Goal: Contribute content: Contribute content

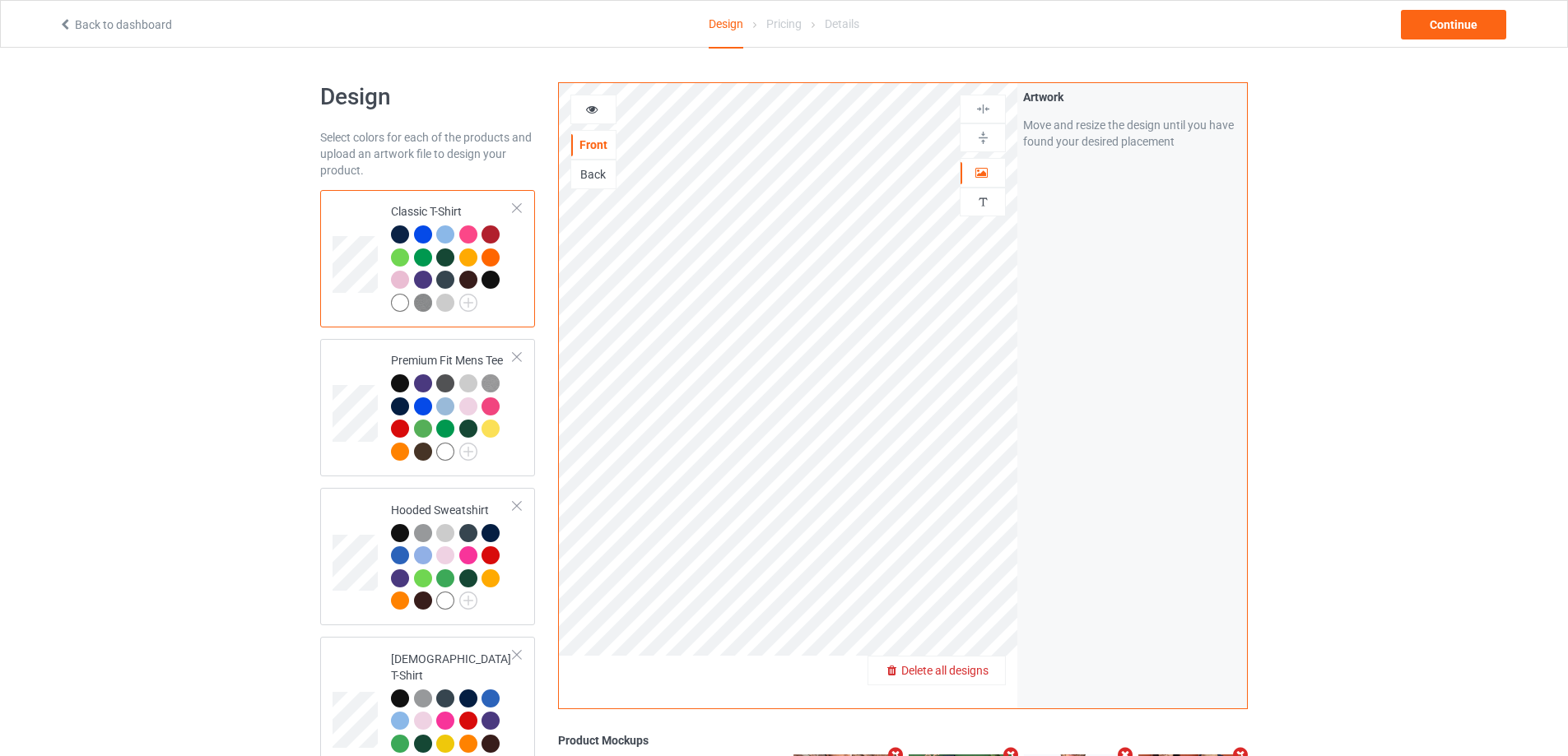
click at [976, 671] on span "Delete all designs" at bounding box center [945, 670] width 87 height 13
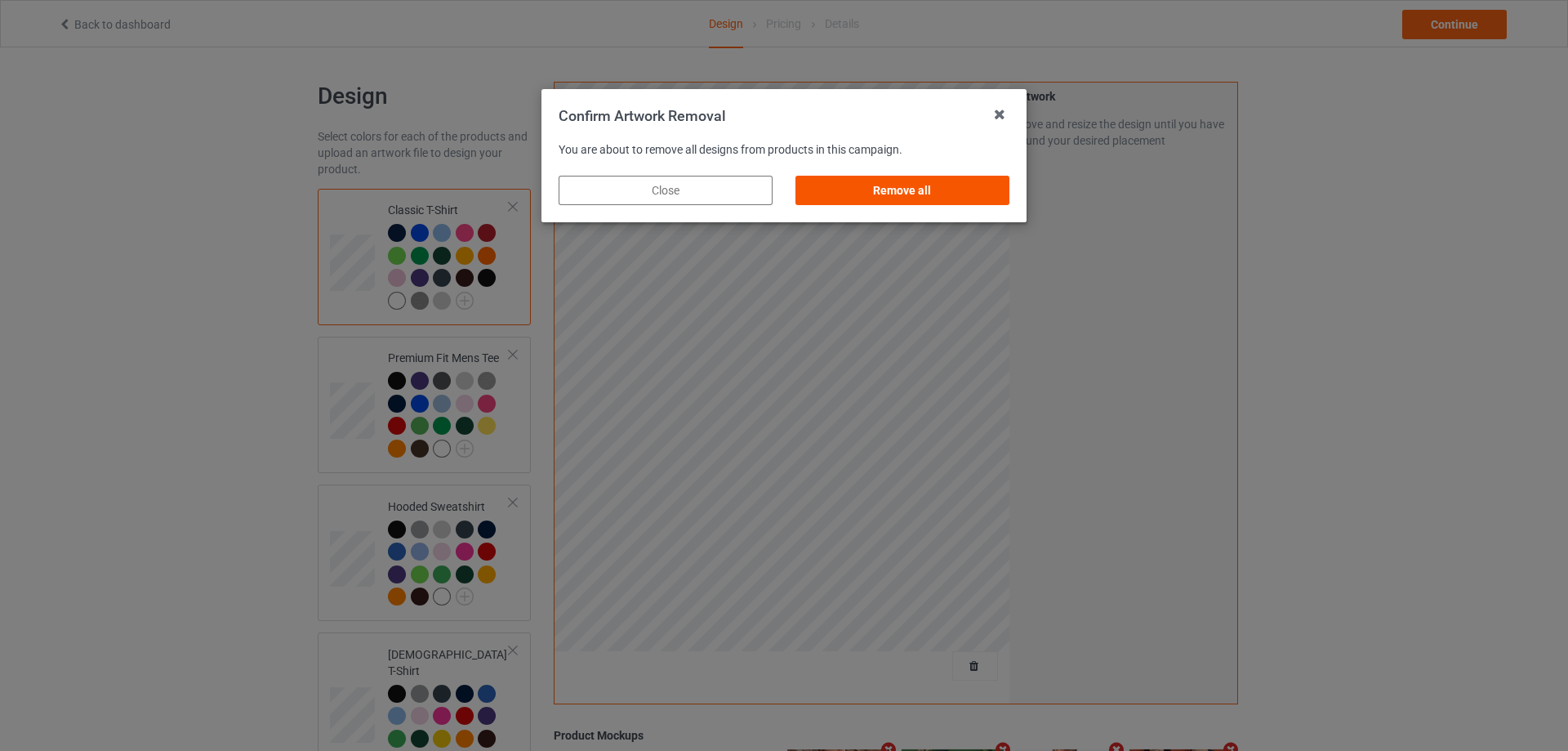
click at [959, 195] on div "Remove all" at bounding box center [902, 190] width 214 height 30
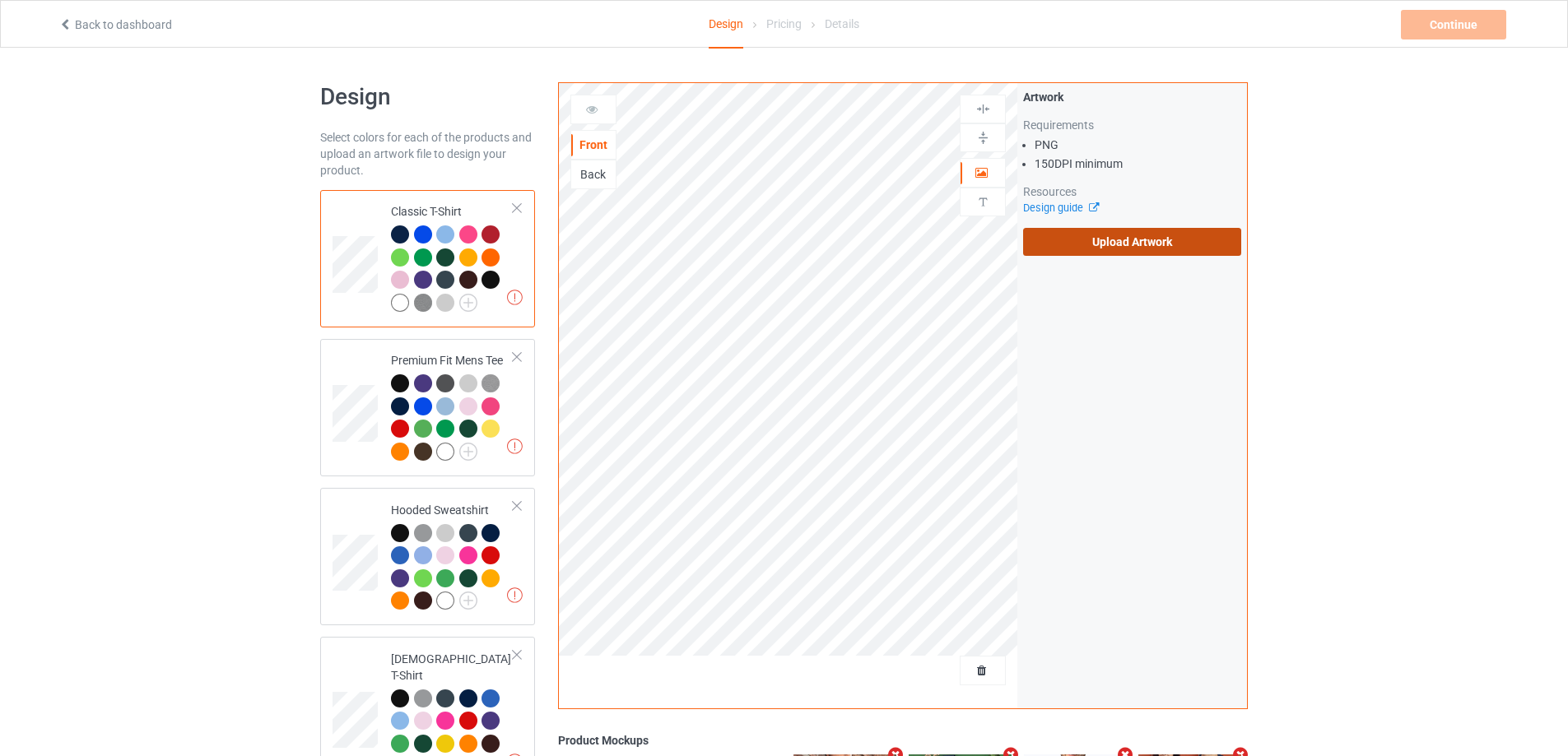
click at [1119, 242] on label "Upload Artwork" at bounding box center [1132, 242] width 218 height 28
click at [0, 0] on input "Upload Artwork" at bounding box center [0, 0] width 0 height 0
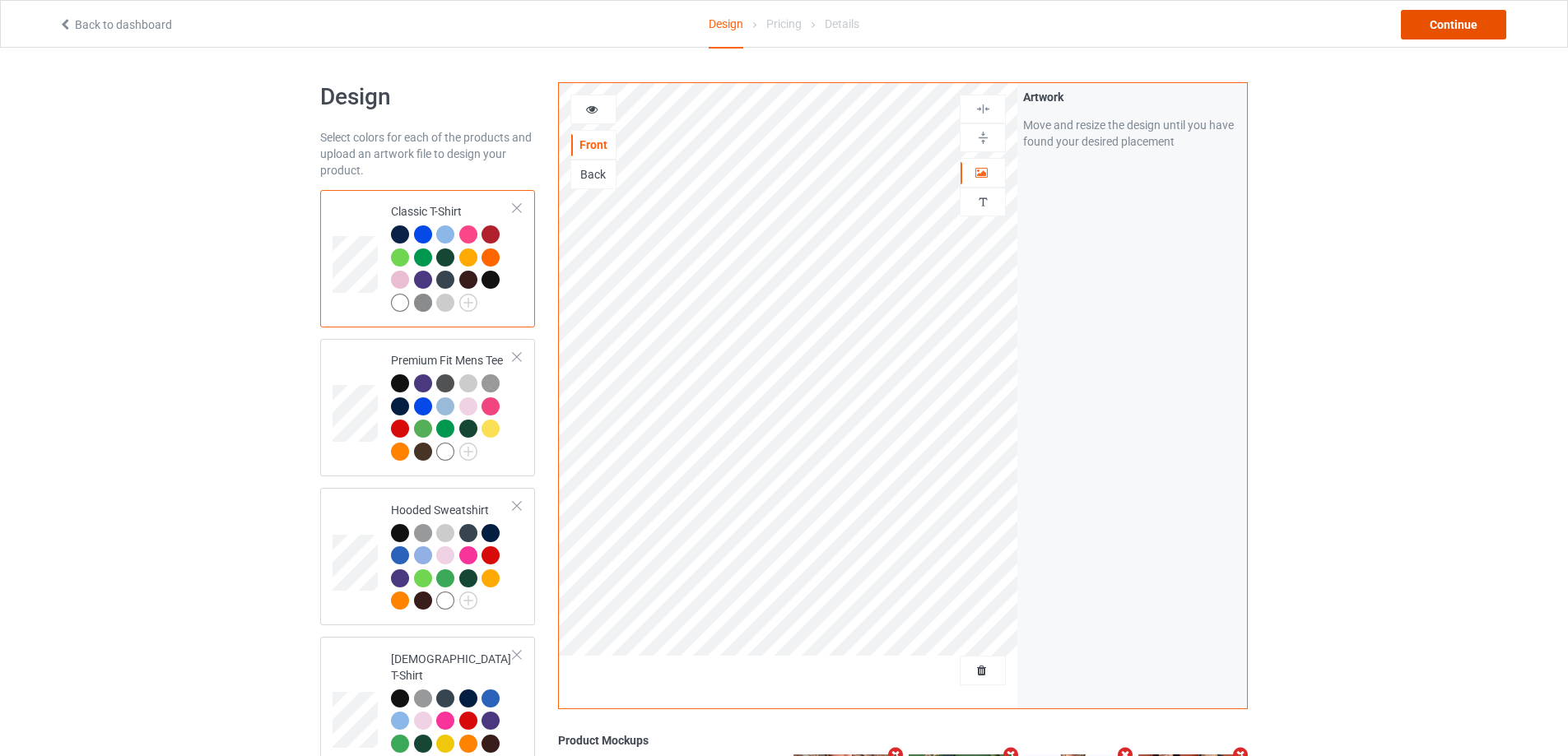
click at [1472, 29] on div "Continue" at bounding box center [1453, 24] width 105 height 30
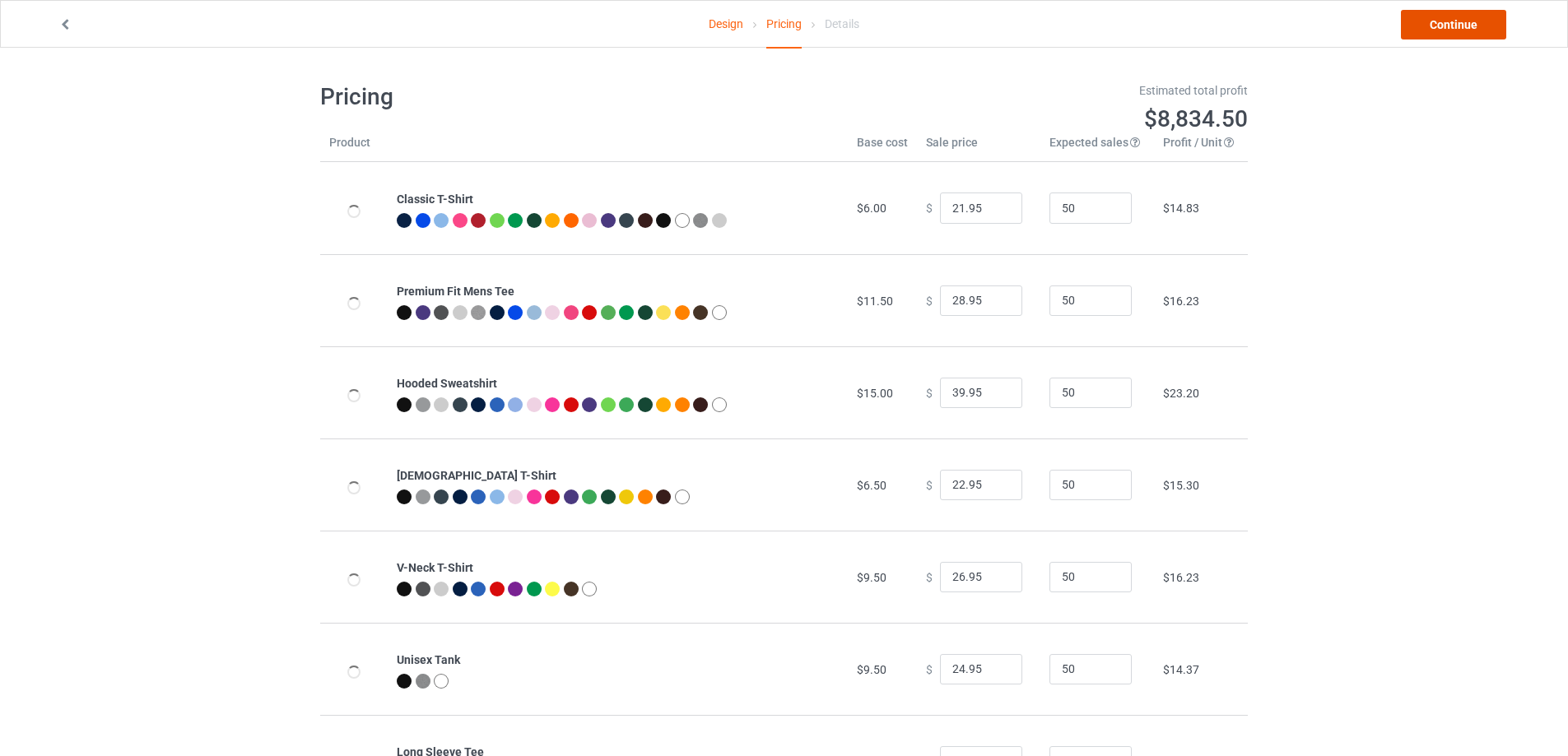
click at [1472, 29] on link "Continue" at bounding box center [1453, 24] width 105 height 30
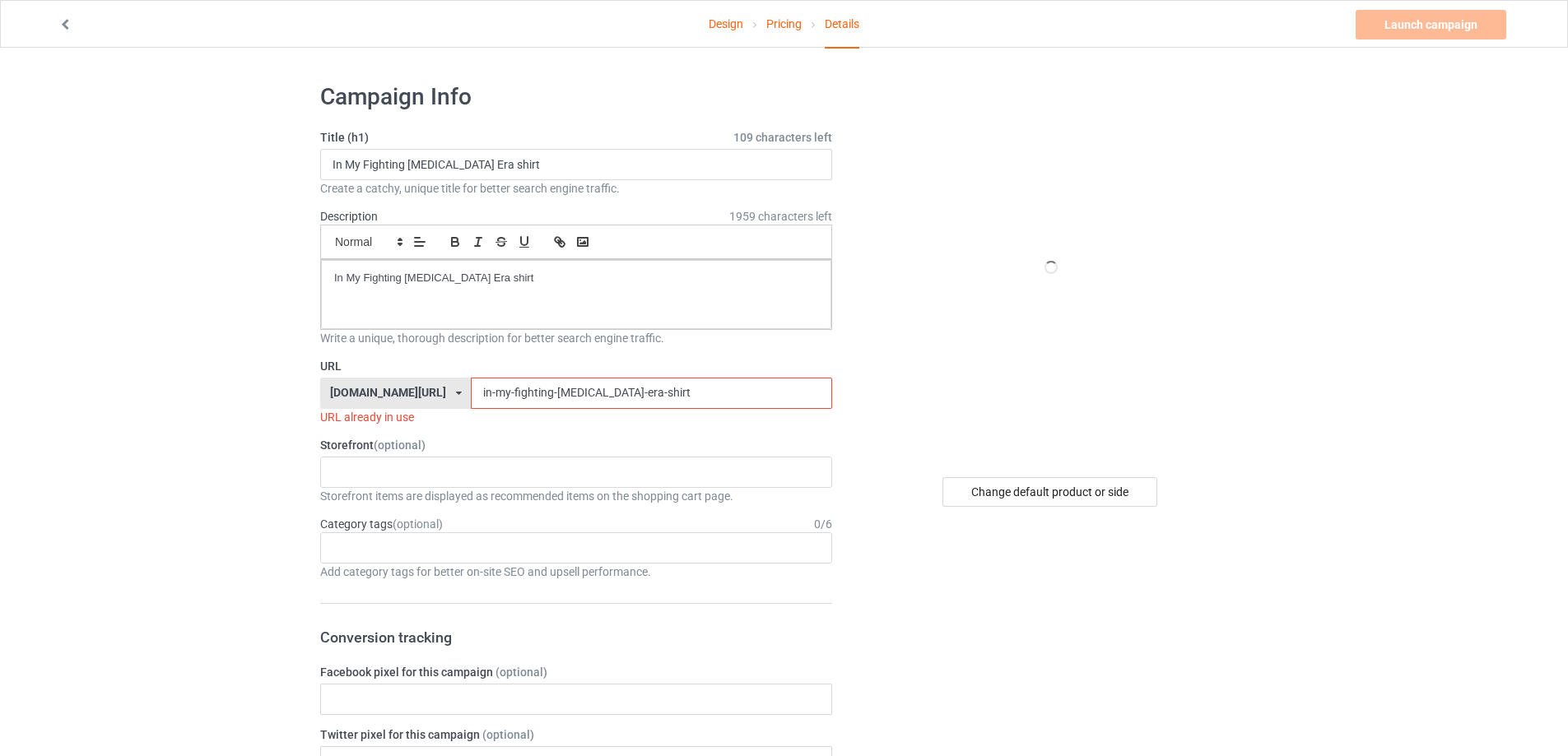
drag, startPoint x: 658, startPoint y: 397, endPoint x: 282, endPoint y: 347, distance: 379.3
paste input "[PERSON_NAME]-waiting-for-the-big-beautiful-obitu"
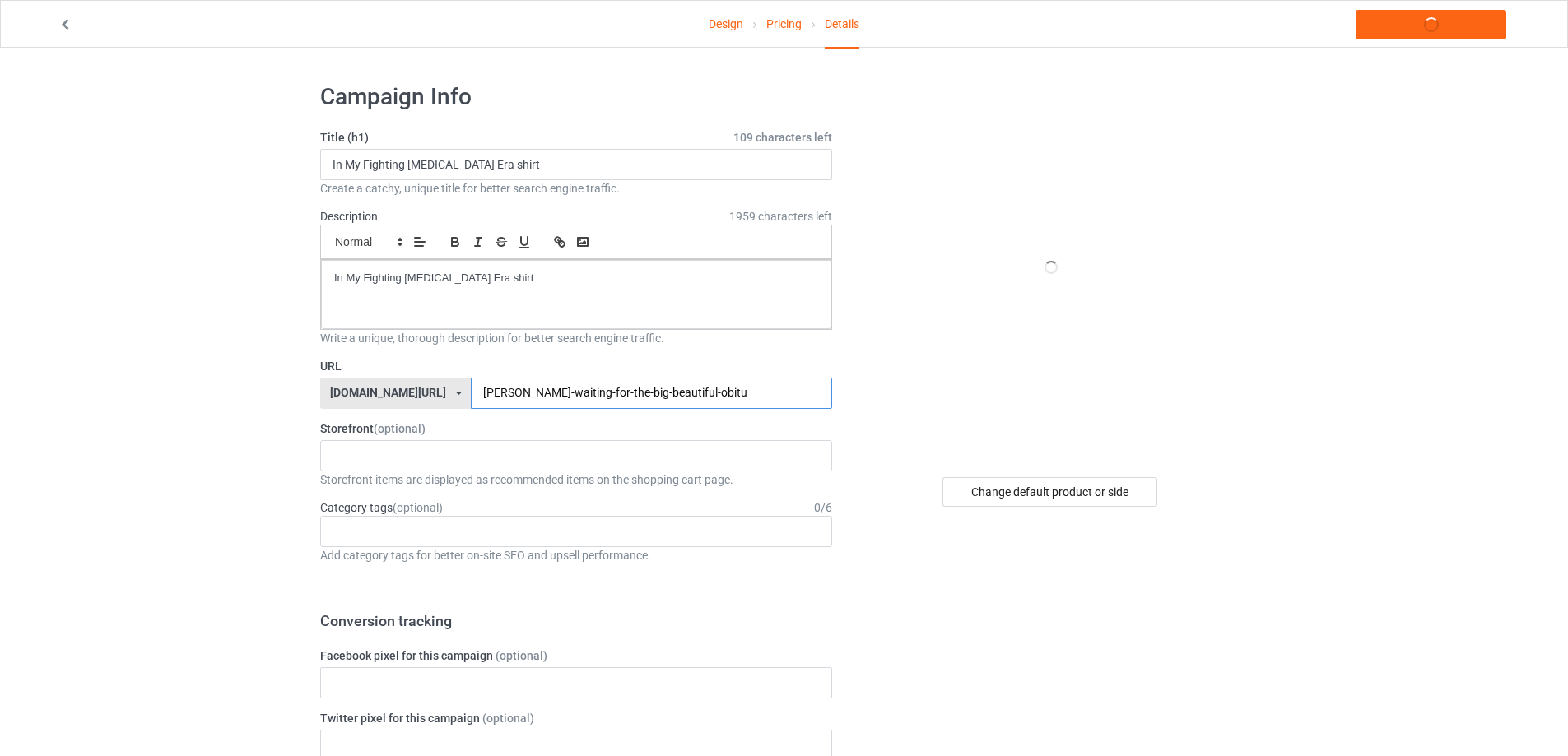
type input "[PERSON_NAME]-waiting-for-the-big-beautiful-obitu"
drag, startPoint x: 554, startPoint y: 154, endPoint x: 237, endPoint y: 156, distance: 317.0
paste input "[PERSON_NAME] Waiting for The Big Beautiful Obituary"
type input "[PERSON_NAME] Waiting for The Big Beautiful Obituary shirt"
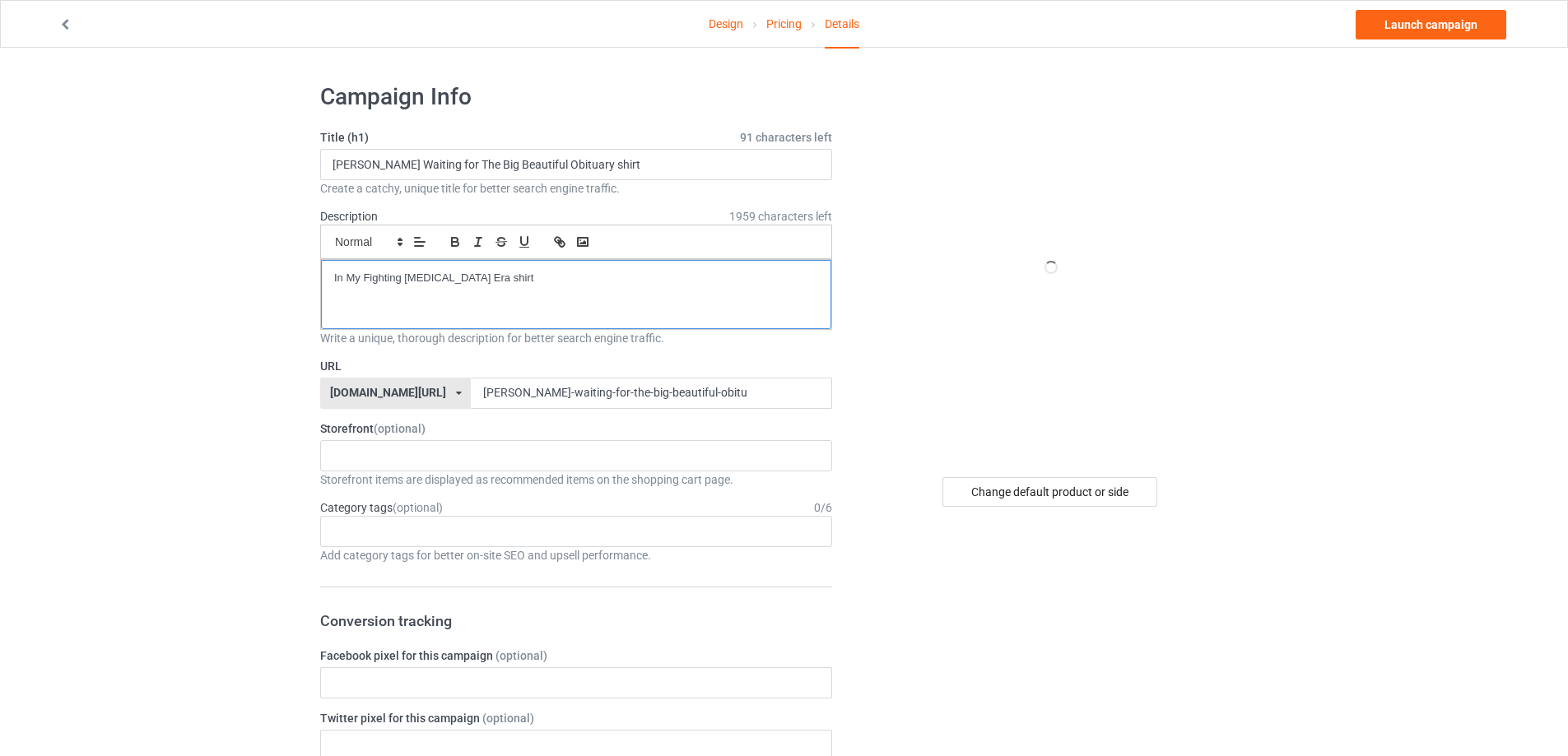
drag, startPoint x: 572, startPoint y: 295, endPoint x: 194, endPoint y: 257, distance: 379.9
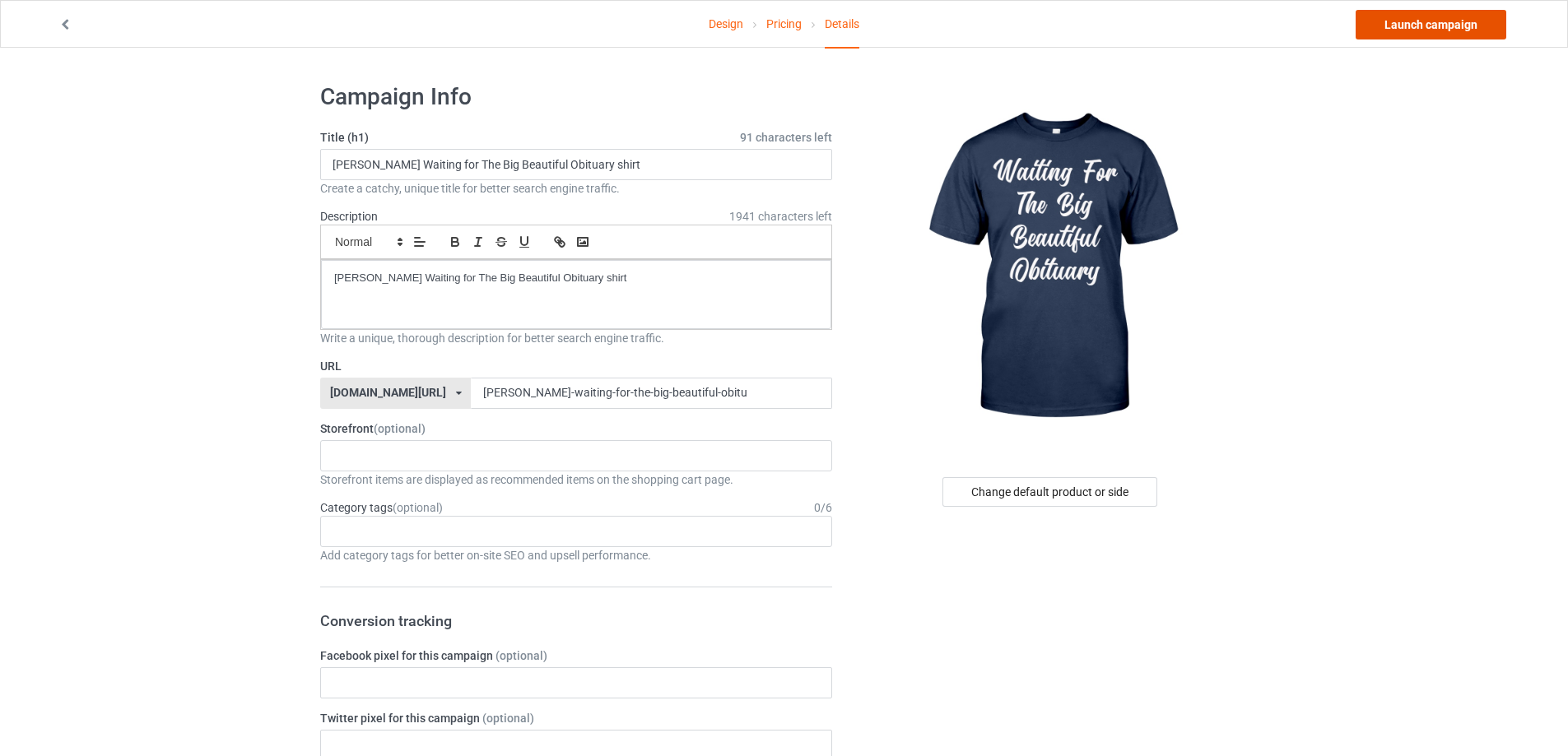
click at [1420, 31] on link "Launch campaign" at bounding box center [1431, 24] width 150 height 30
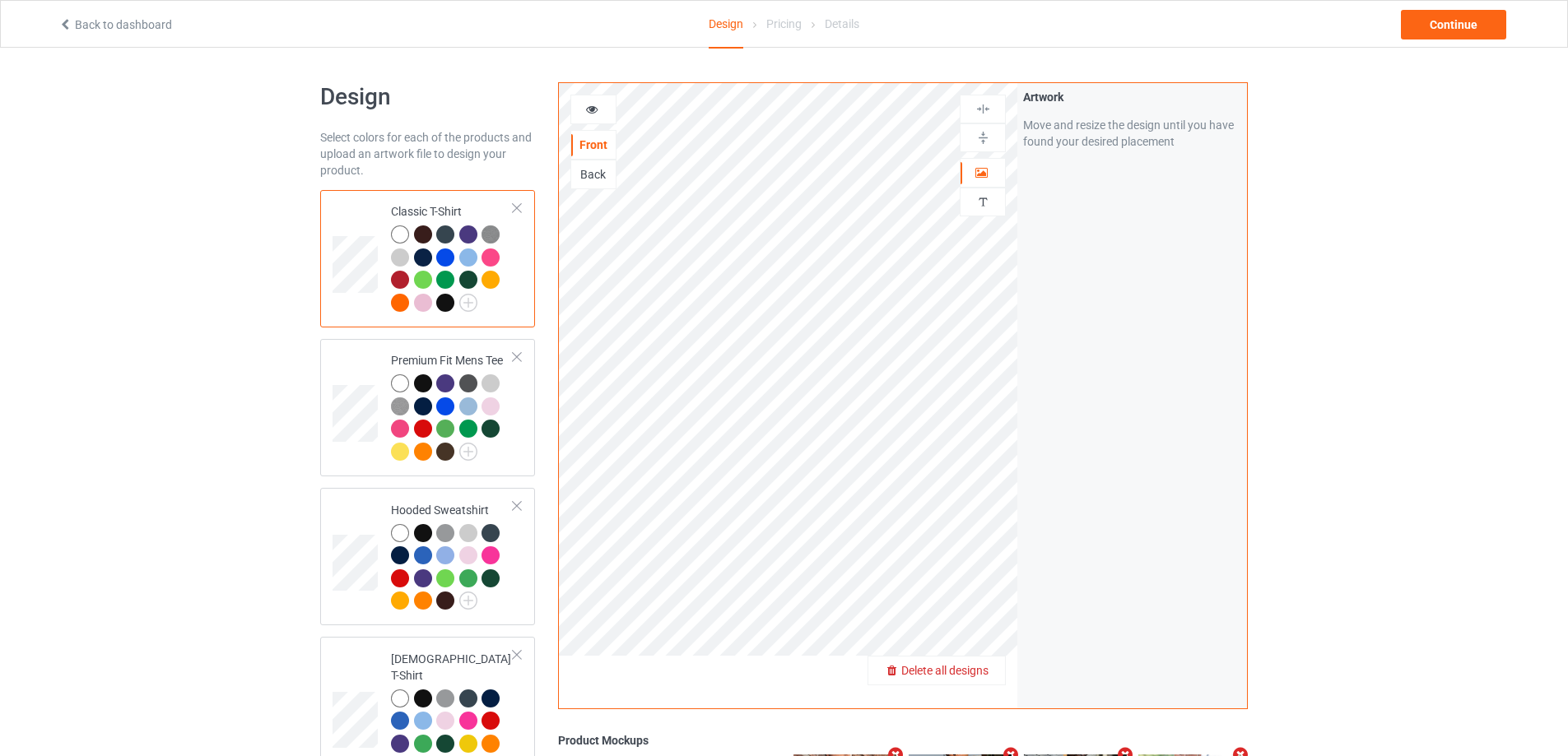
click at [975, 670] on span "Delete all designs" at bounding box center [945, 670] width 87 height 13
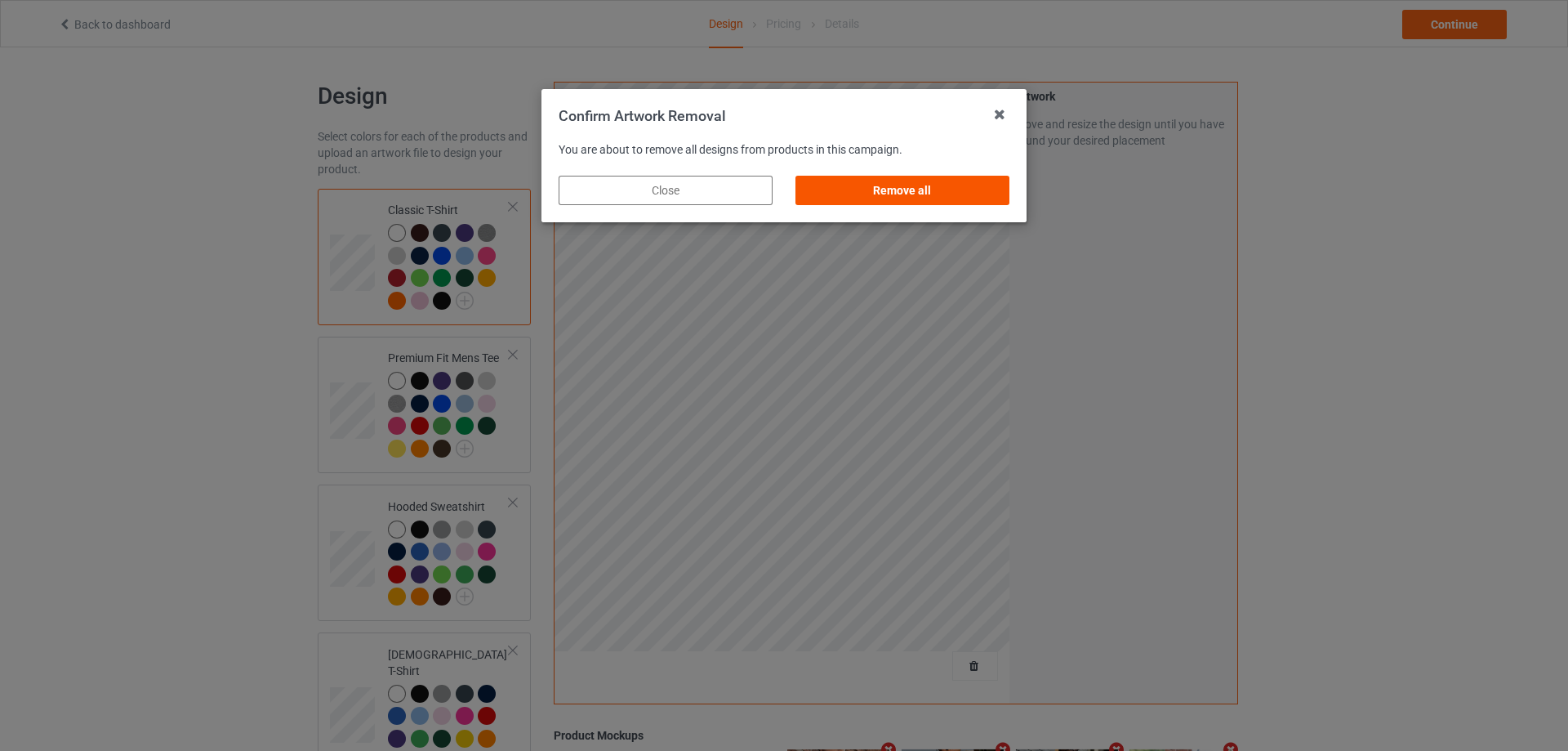
click at [966, 203] on div "Remove all" at bounding box center [902, 190] width 214 height 30
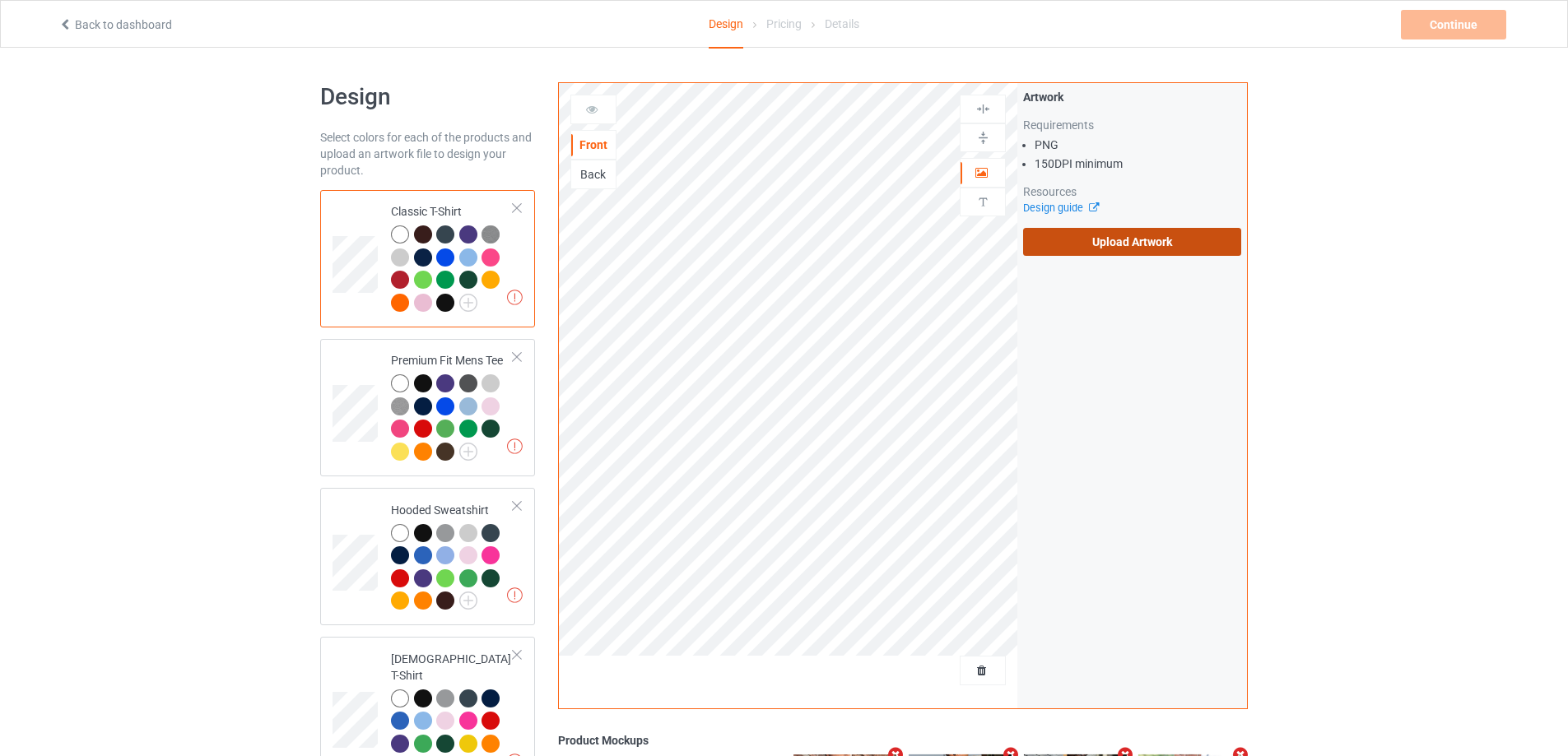
click at [1078, 235] on label "Upload Artwork" at bounding box center [1132, 242] width 218 height 28
click at [0, 0] on input "Upload Artwork" at bounding box center [0, 0] width 0 height 0
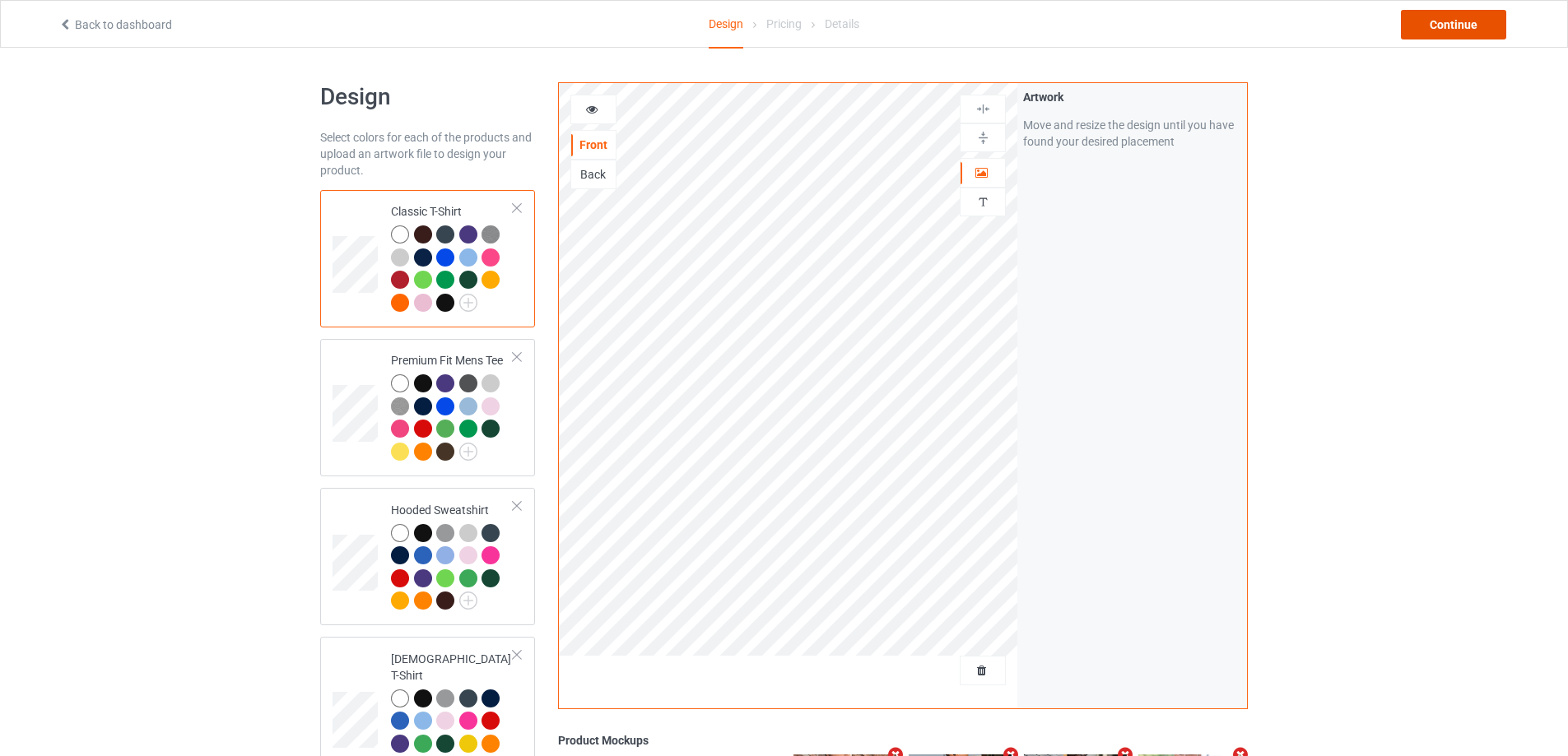
click at [1488, 37] on div "Continue" at bounding box center [1453, 24] width 105 height 30
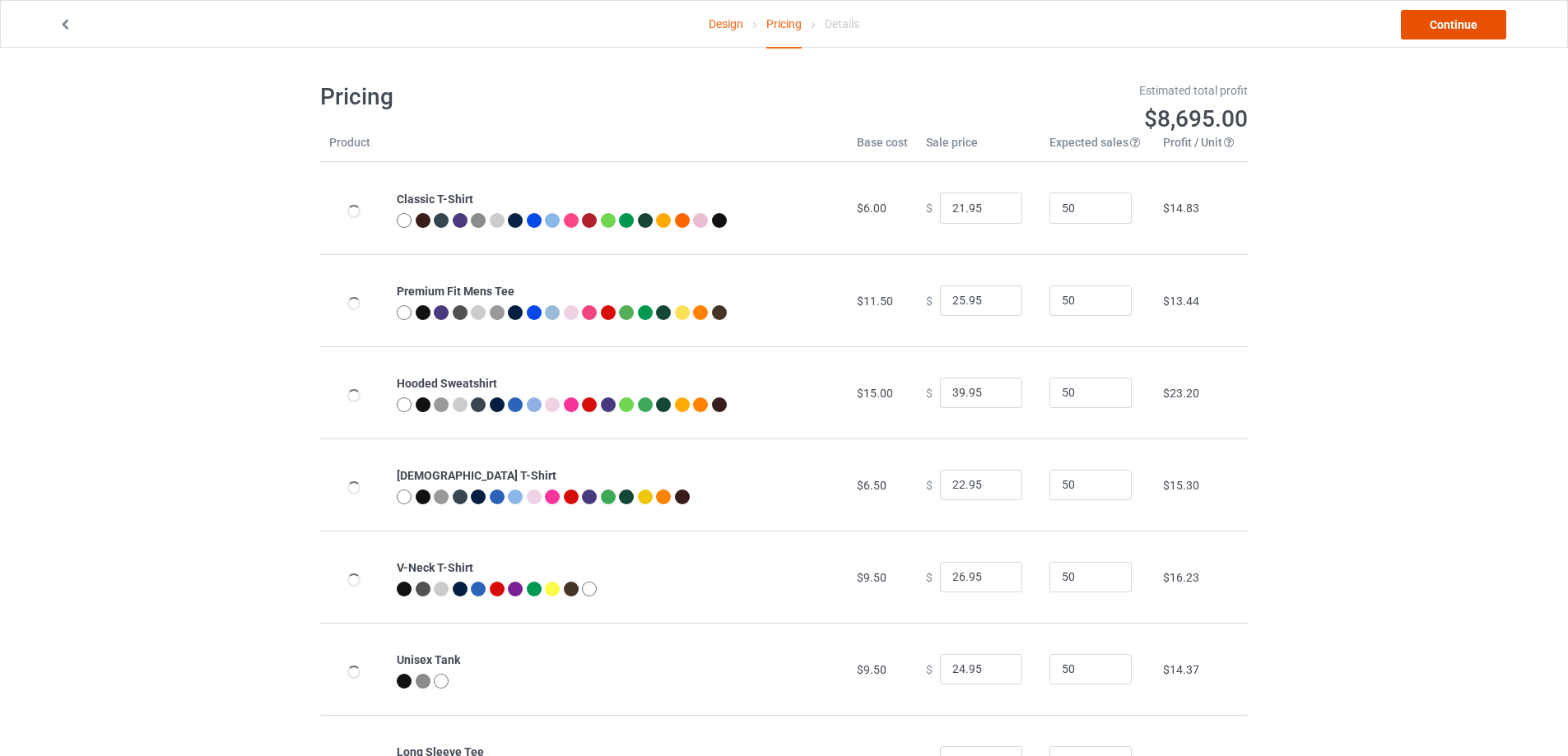
click at [1488, 37] on link "Continue" at bounding box center [1453, 24] width 105 height 30
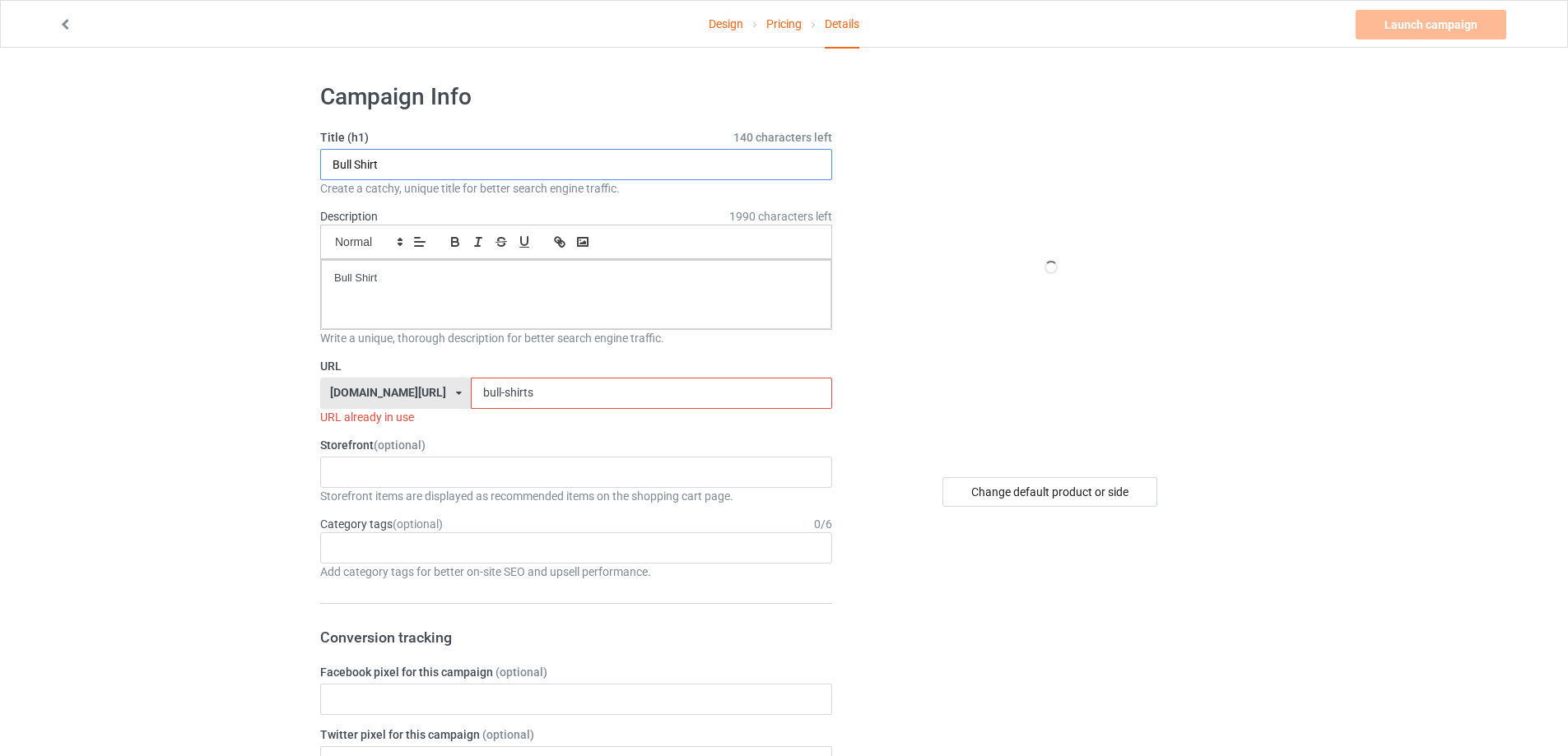
drag, startPoint x: 213, startPoint y: 173, endPoint x: 257, endPoint y: 182, distance: 44.9
paste input "Cat i think im ok s"
type input "Cat i think im ok shirt"
drag, startPoint x: 428, startPoint y: 273, endPoint x: 263, endPoint y: 274, distance: 165.0
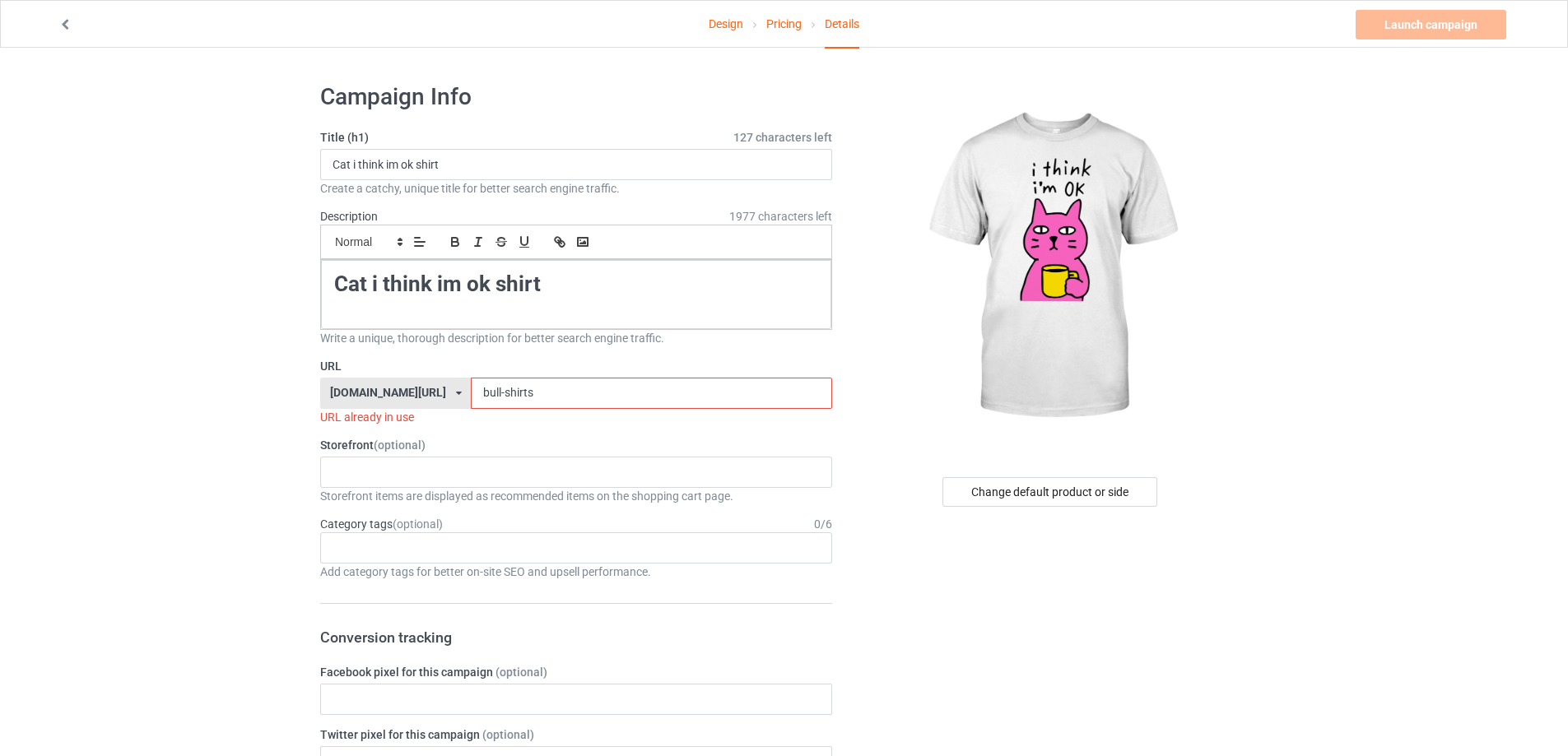
drag, startPoint x: 563, startPoint y: 391, endPoint x: 317, endPoint y: 389, distance: 246.0
paste input "cat-i-think-im-ok-shirt"
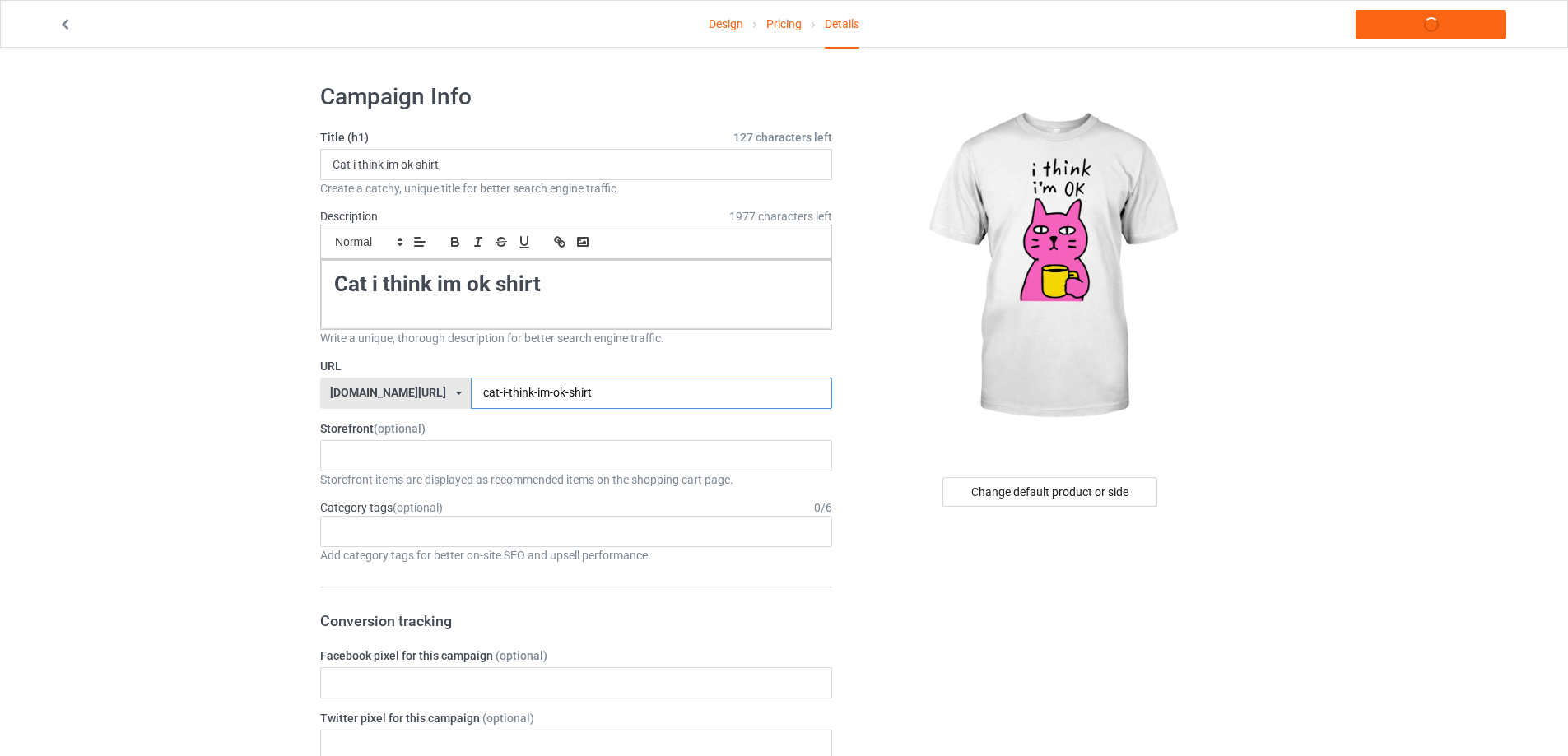
type input "cat-i-think-im-ok-shirt"
drag, startPoint x: 512, startPoint y: 285, endPoint x: 191, endPoint y: 282, distance: 321.0
copy strong "Cat i think im ok shirt"
click at [1450, 31] on link "Launch campaign" at bounding box center [1431, 24] width 150 height 30
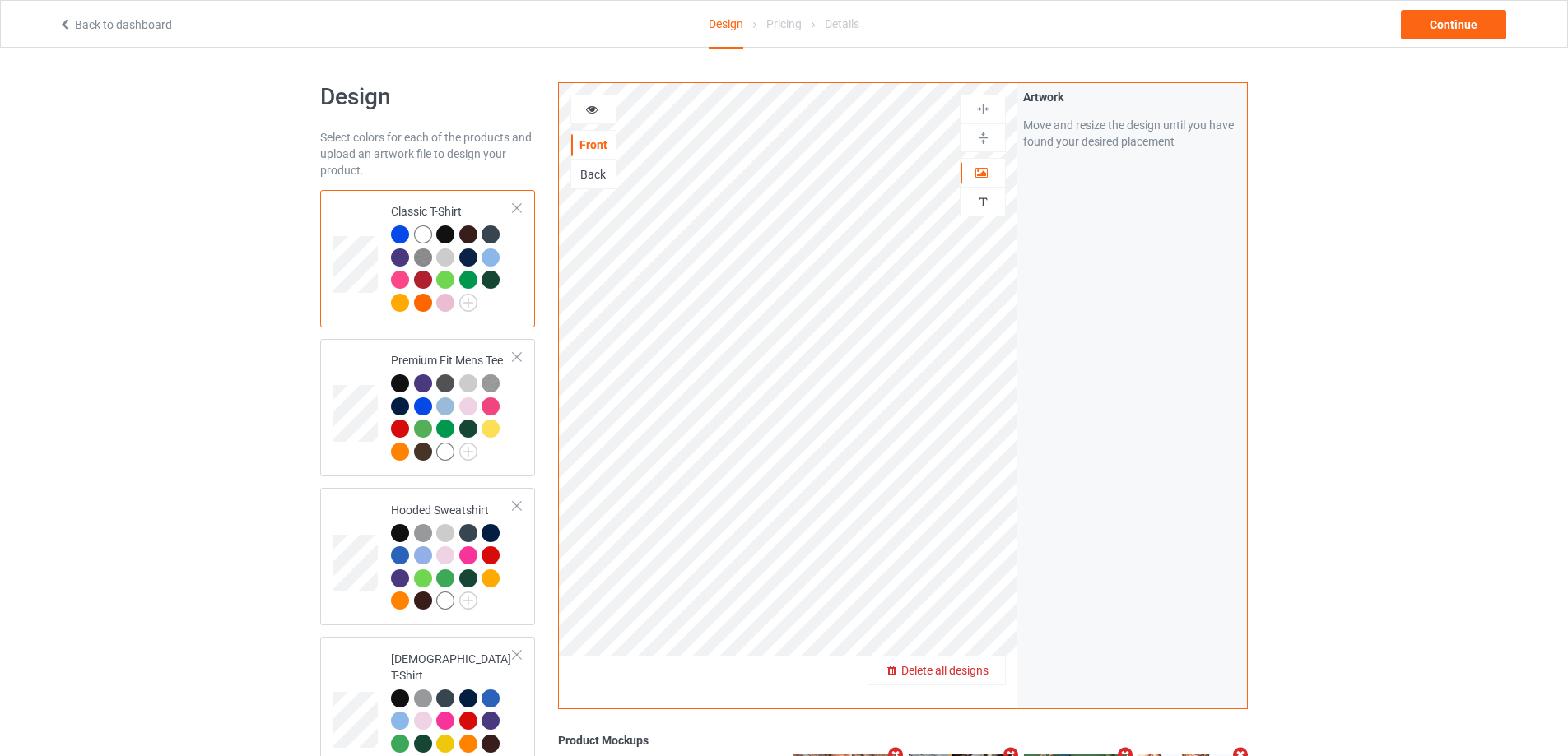
click at [982, 673] on span "Delete all designs" at bounding box center [945, 670] width 87 height 13
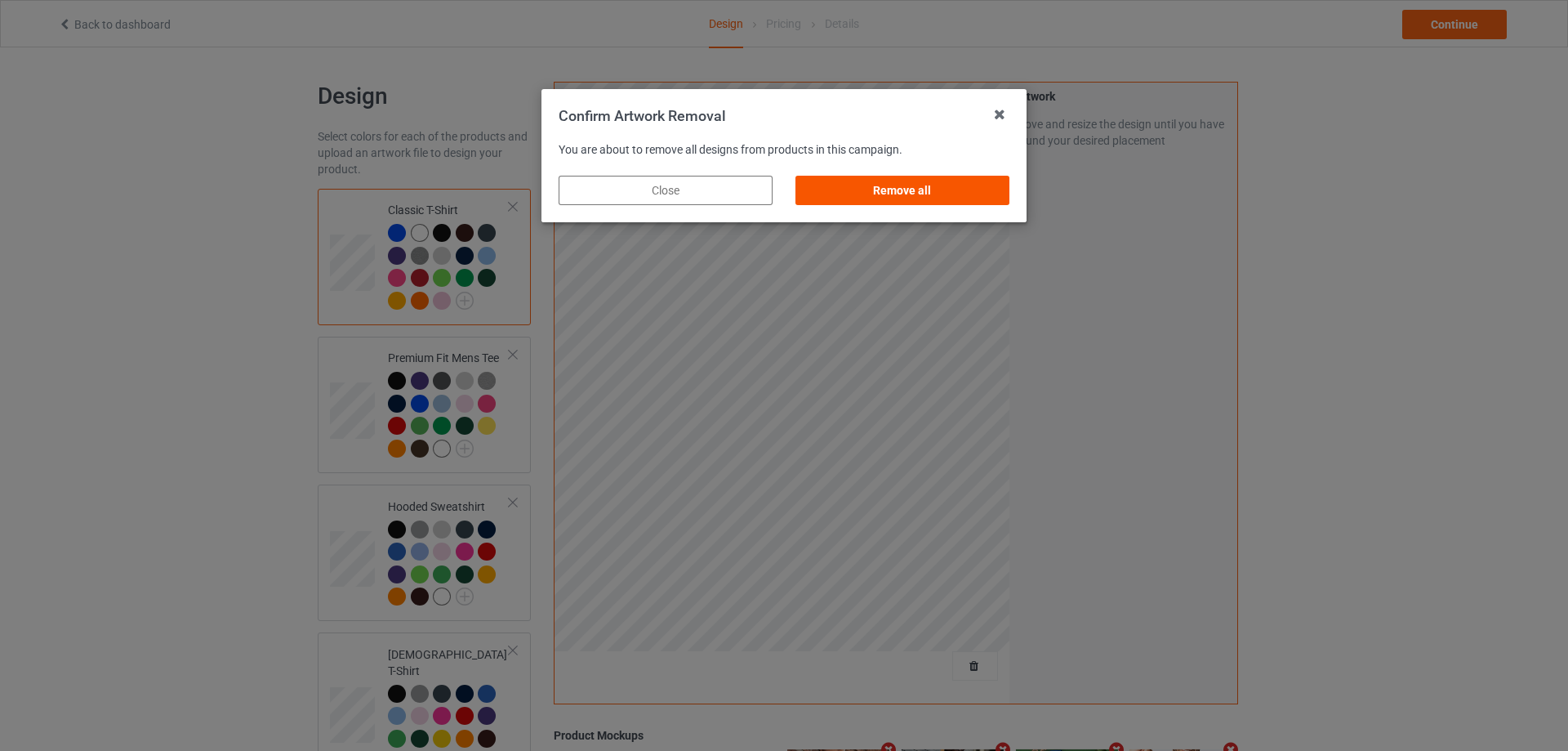
click at [980, 187] on div "Remove all" at bounding box center [902, 190] width 214 height 30
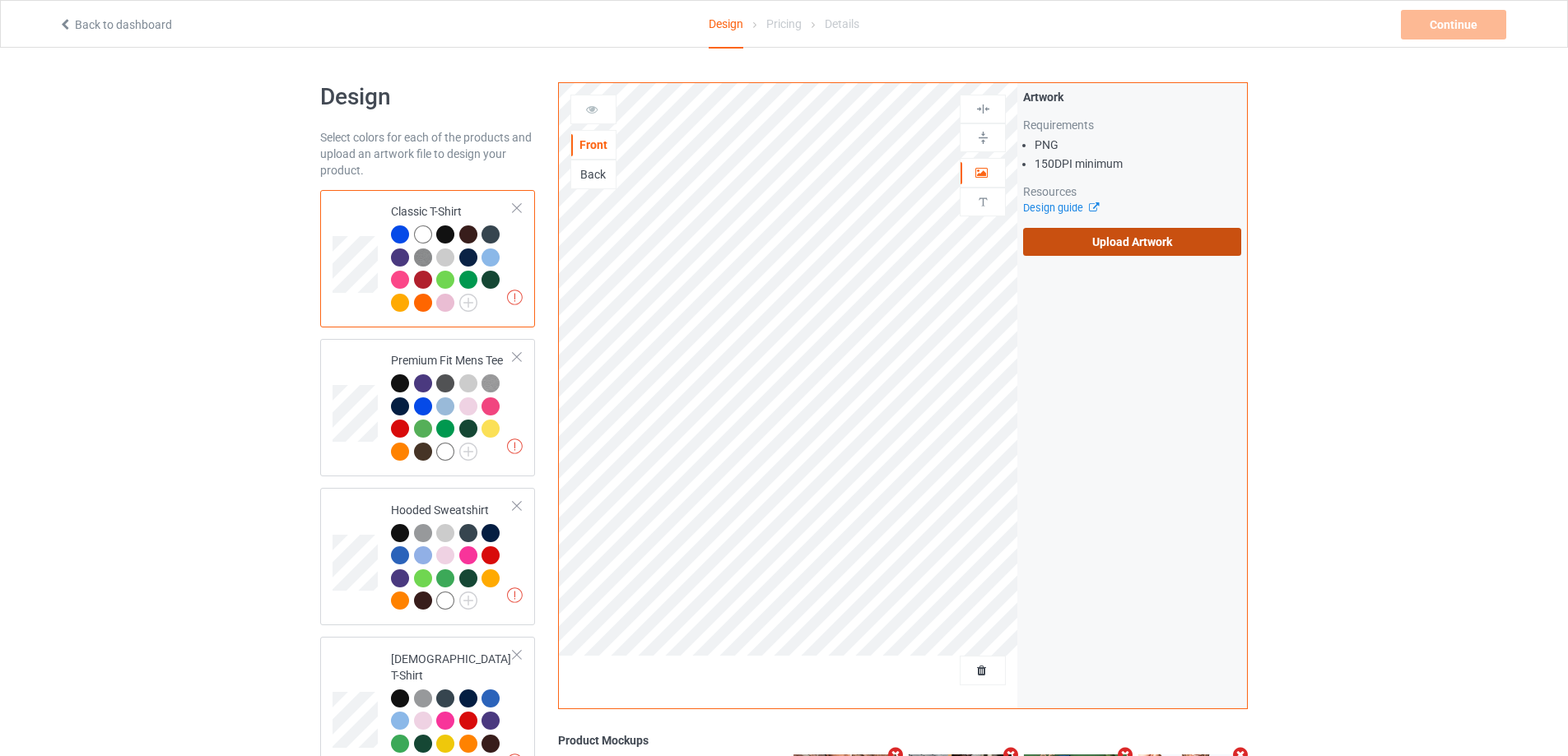
click at [1090, 238] on label "Upload Artwork" at bounding box center [1132, 242] width 218 height 28
click at [0, 0] on input "Upload Artwork" at bounding box center [0, 0] width 0 height 0
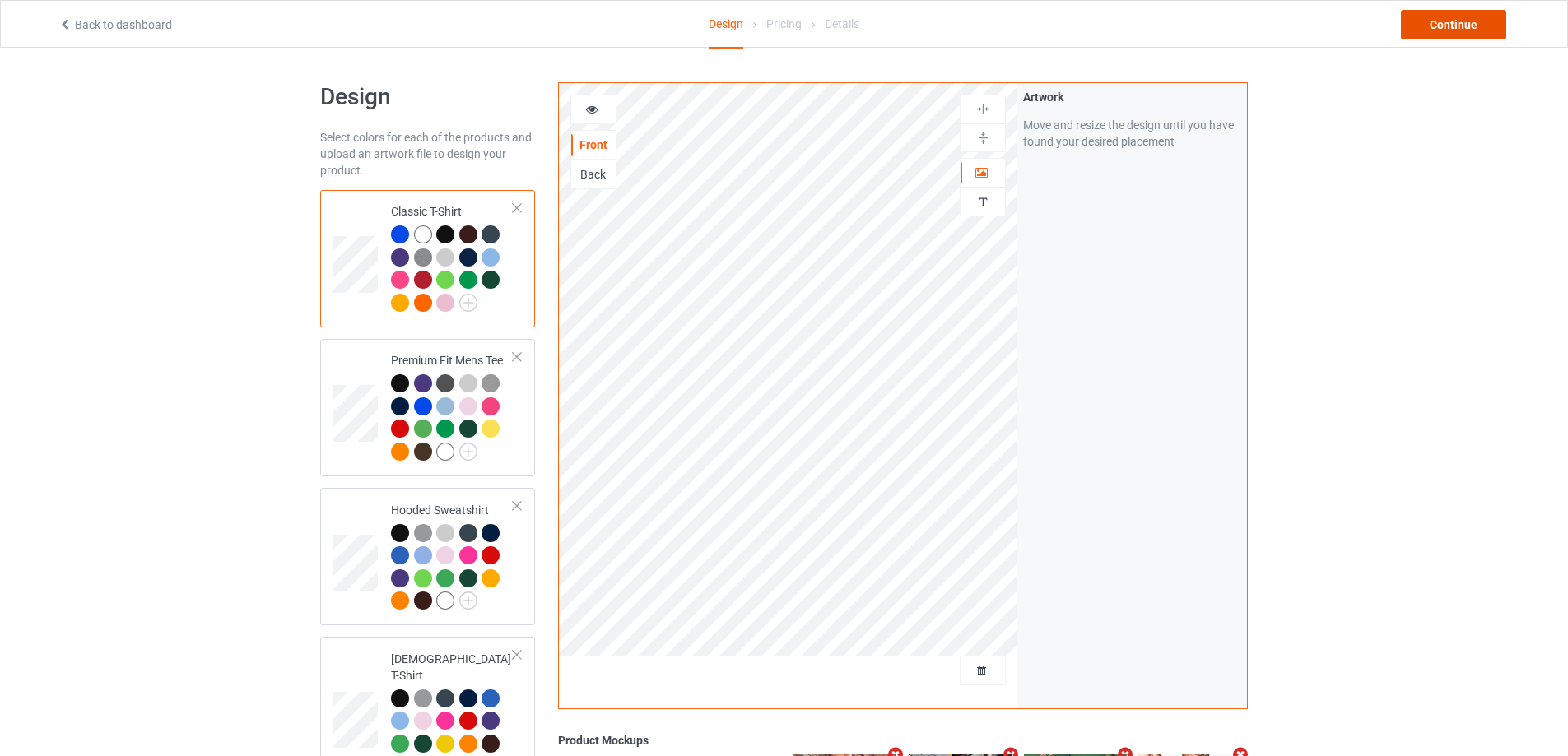
click at [1467, 33] on div "Continue" at bounding box center [1453, 24] width 105 height 30
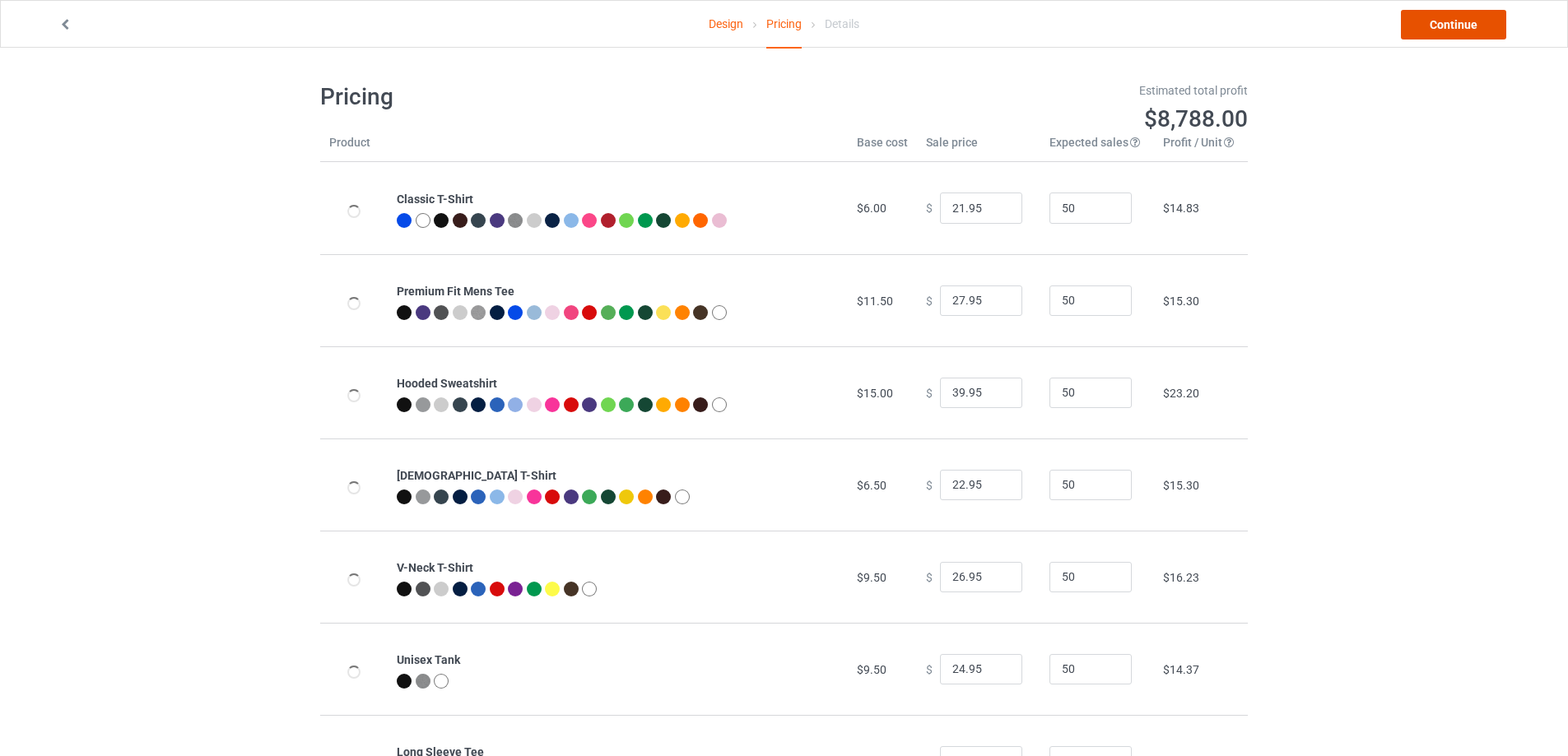
click at [1468, 27] on link "Continue" at bounding box center [1453, 24] width 105 height 30
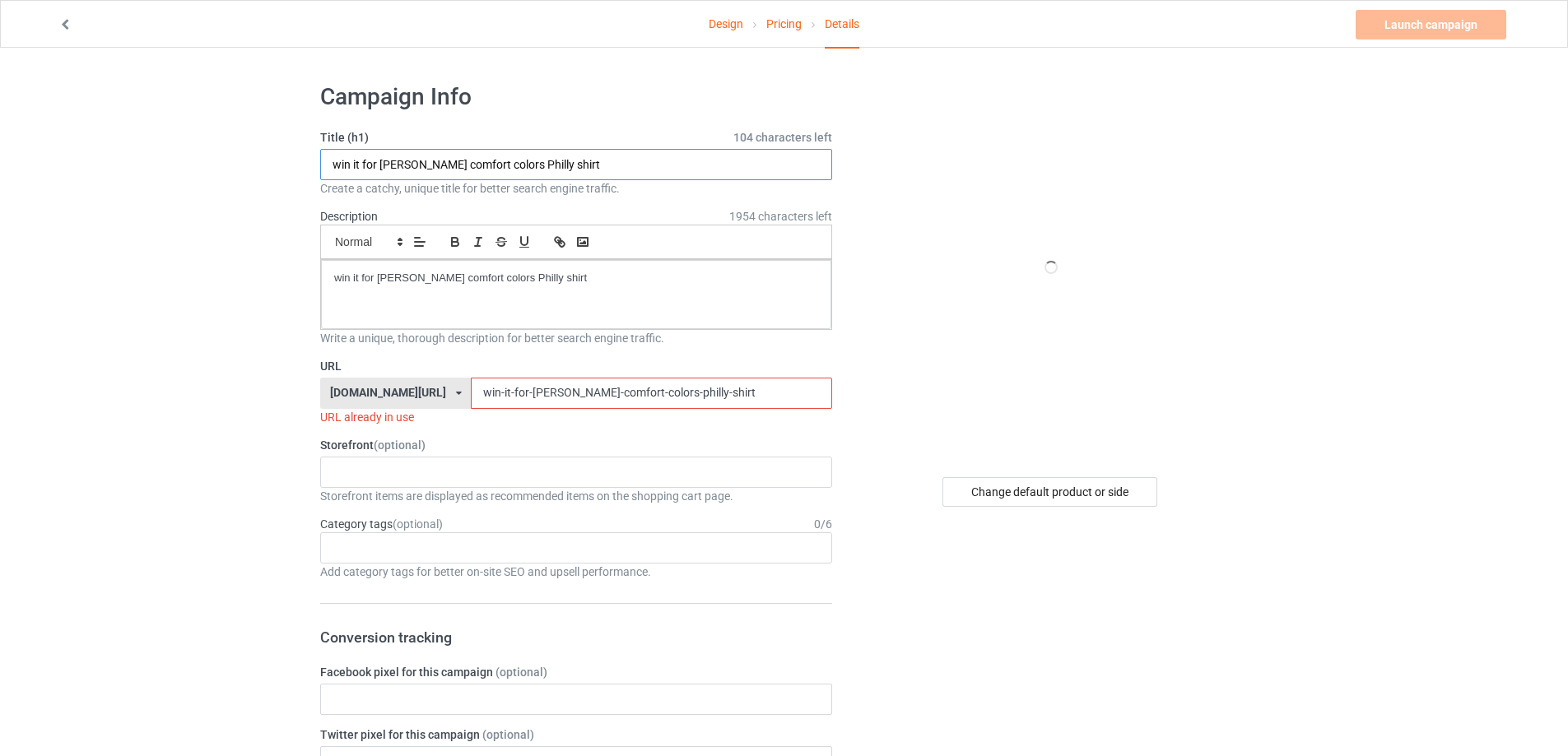
drag, startPoint x: 561, startPoint y: 170, endPoint x: 174, endPoint y: 165, distance: 387.0
paste input "Rhinegeist Van"
type input "Rhinegeist Van shirt"
drag, startPoint x: 498, startPoint y: 286, endPoint x: 228, endPoint y: 275, distance: 270.2
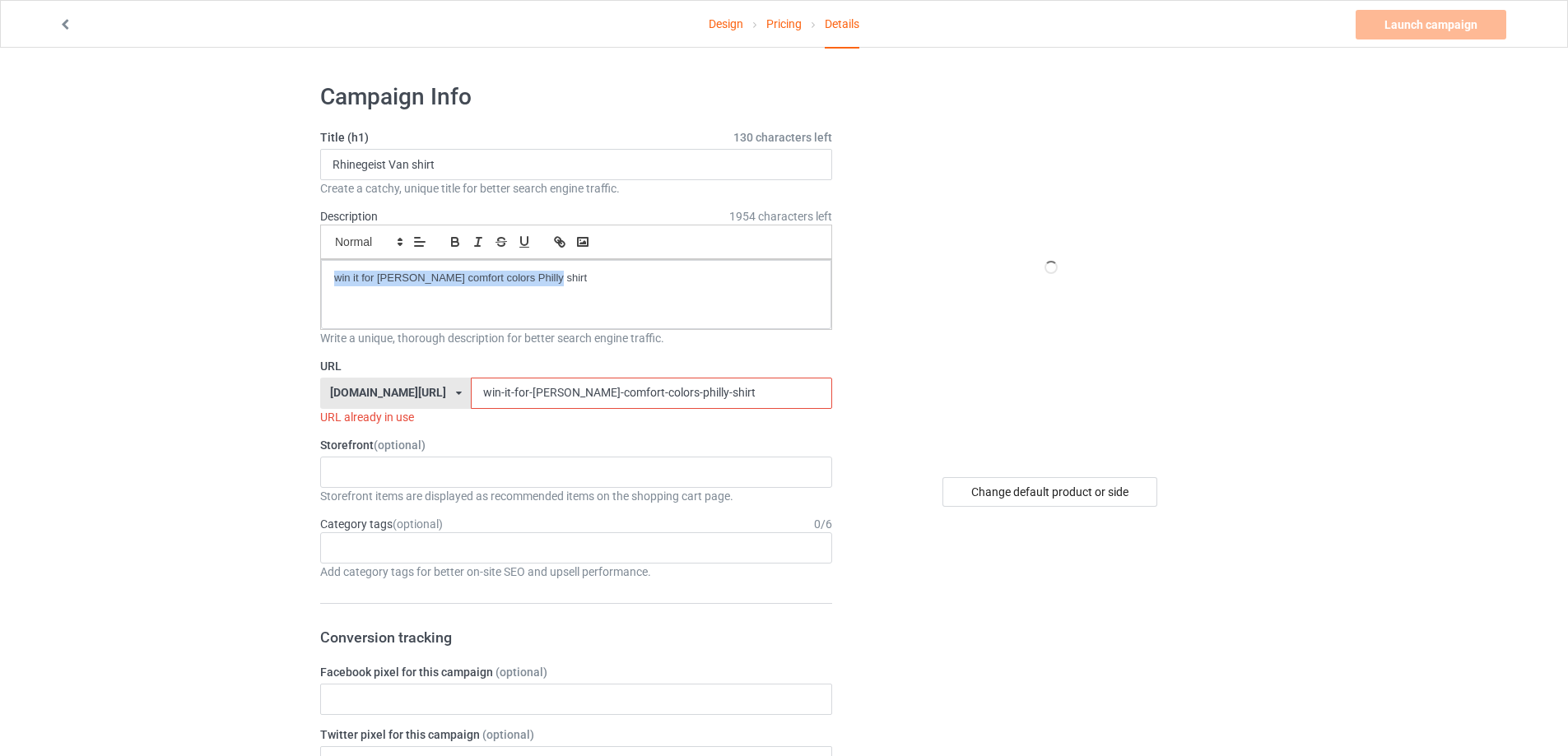
drag, startPoint x: 432, startPoint y: 388, endPoint x: 351, endPoint y: 436, distance: 94.2
paste input "Rhinegeist Van"
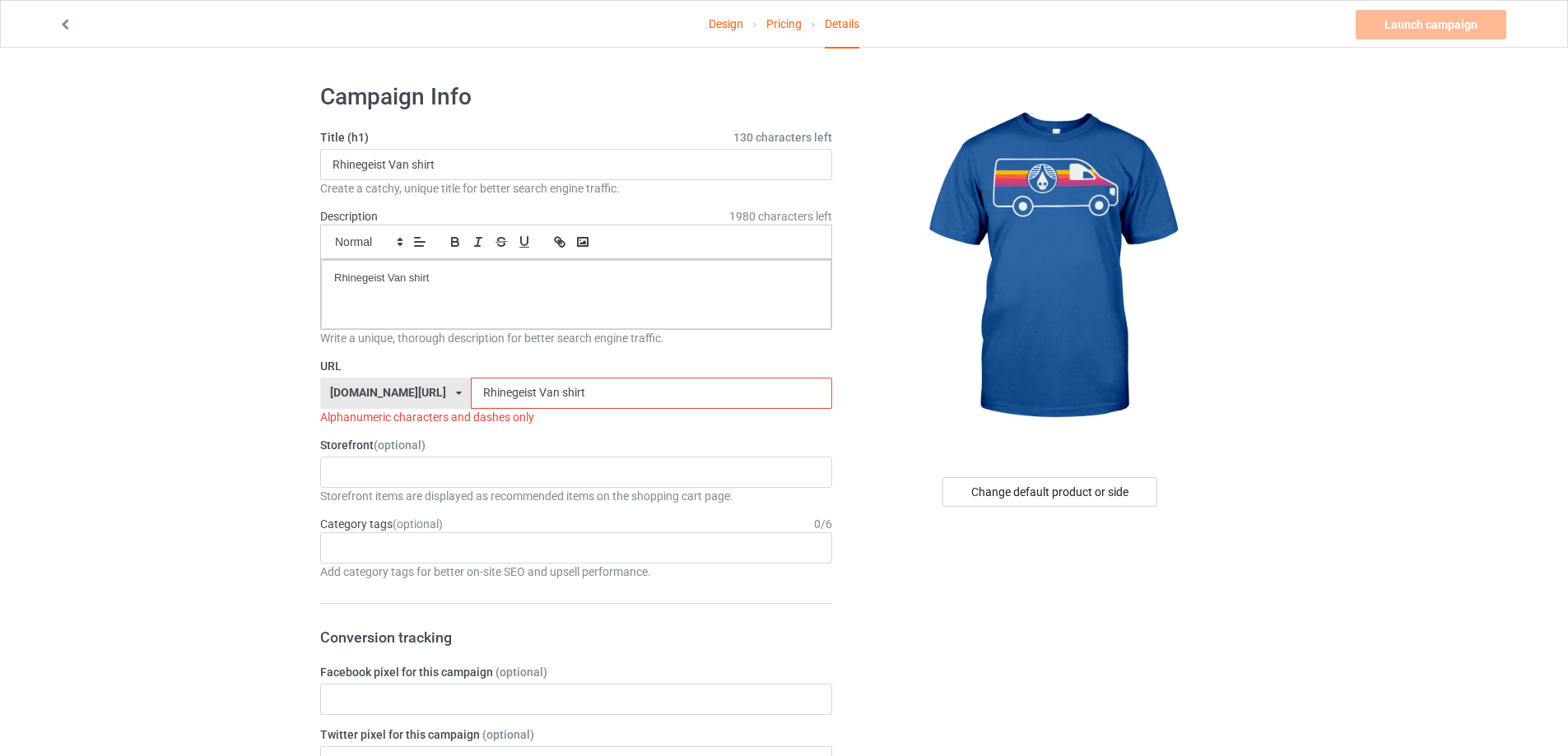
click at [498, 392] on input "Rhinegeist Van shirt" at bounding box center [651, 393] width 360 height 31
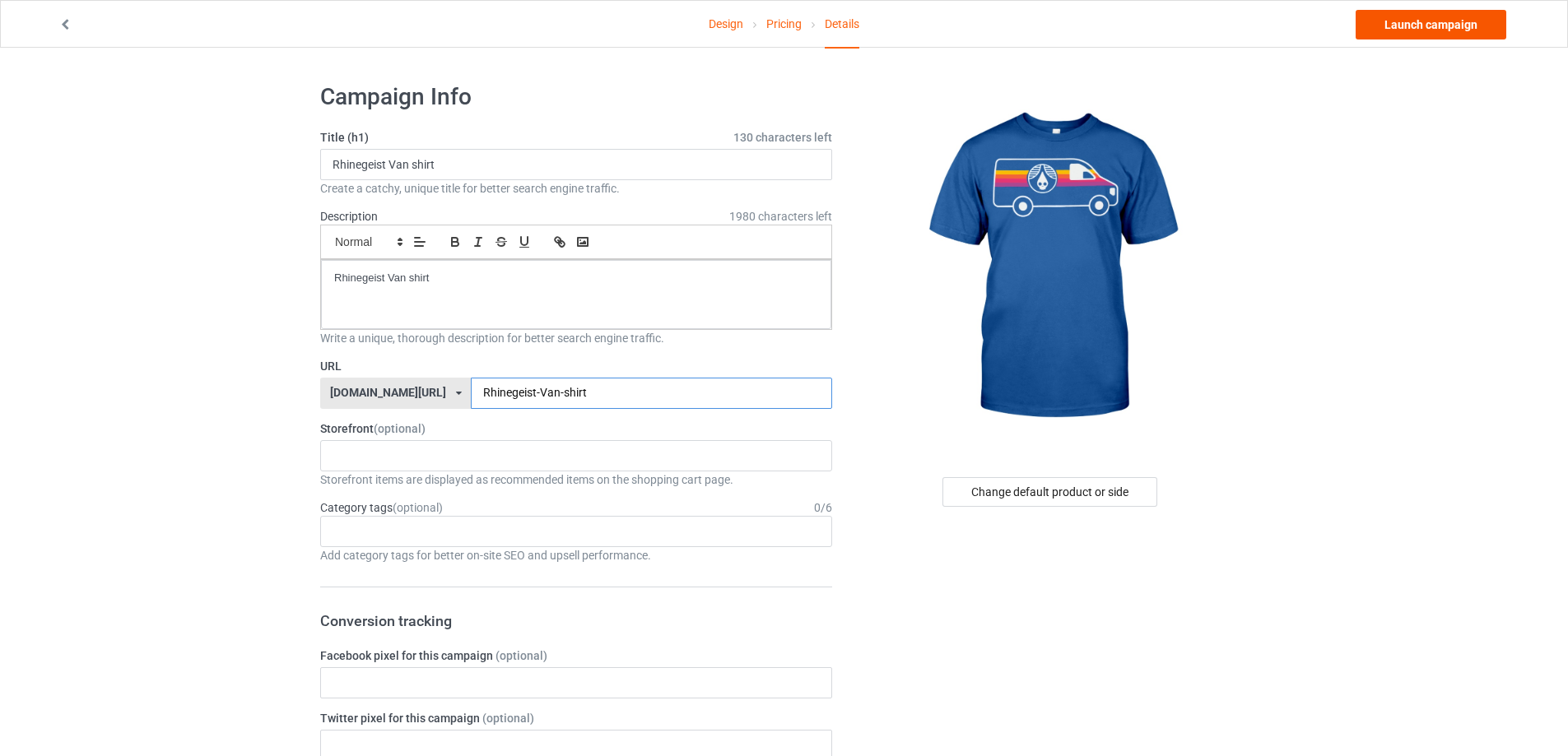
type input "Rhinegeist-Van-shirt"
click at [1425, 26] on link "Launch campaign" at bounding box center [1431, 24] width 150 height 30
